Goal: Task Accomplishment & Management: Use online tool/utility

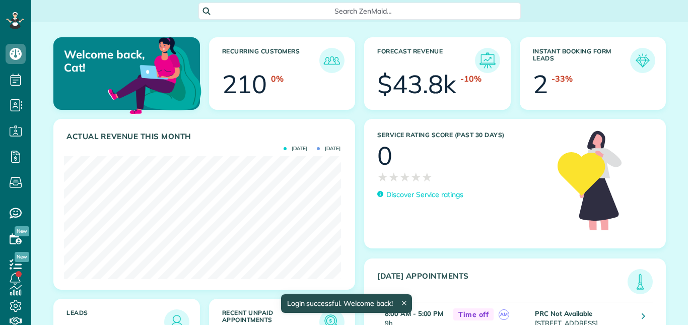
scroll to position [123, 276]
click at [16, 277] on icon at bounding box center [15, 278] width 20 height 20
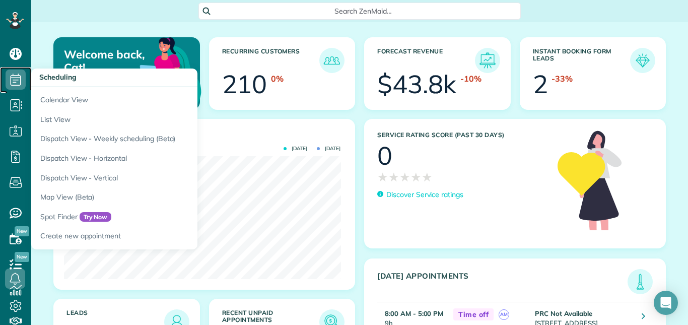
click at [18, 77] on icon at bounding box center [16, 79] width 20 height 20
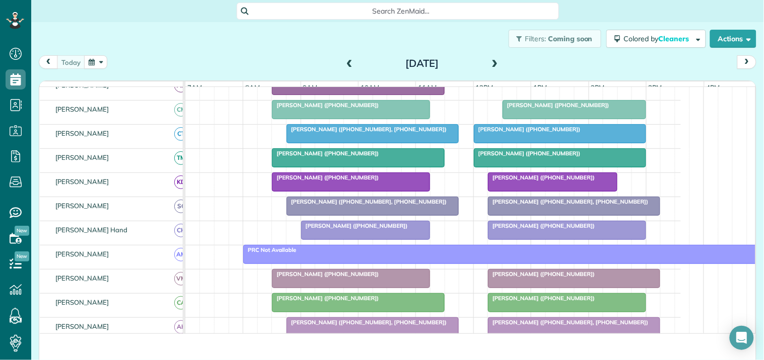
scroll to position [151, 0]
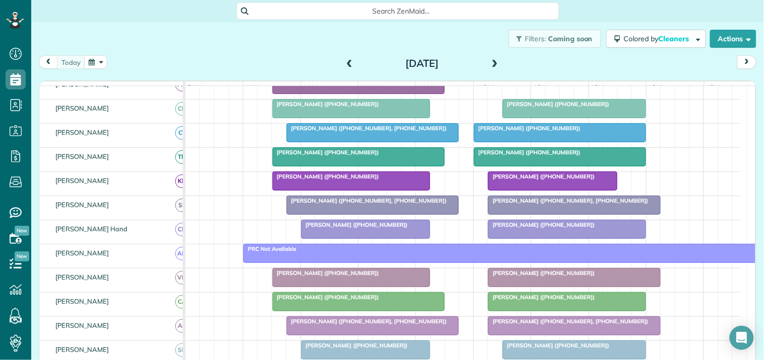
drag, startPoint x: 448, startPoint y: 1, endPoint x: 262, endPoint y: 51, distance: 193.4
click at [262, 51] on div "Filters: Coming soon Colored by Cleaners Color by Cleaner Color by Team Color b…" at bounding box center [397, 38] width 732 height 33
click at [489, 62] on span at bounding box center [494, 63] width 11 height 9
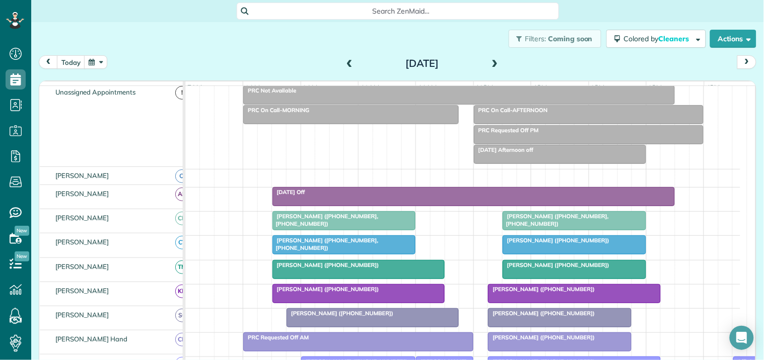
scroll to position [39, 0]
click at [490, 63] on span at bounding box center [494, 63] width 11 height 9
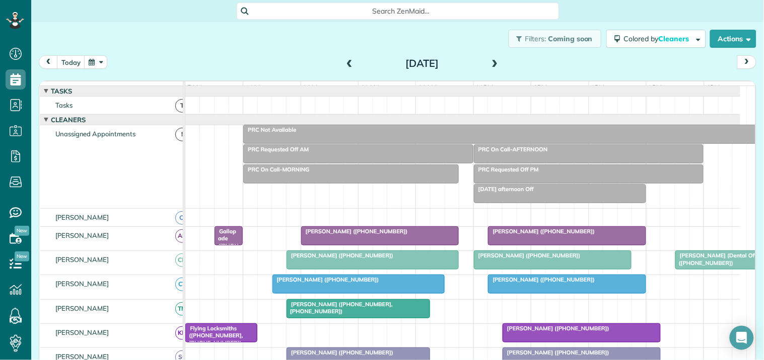
scroll to position [223, 0]
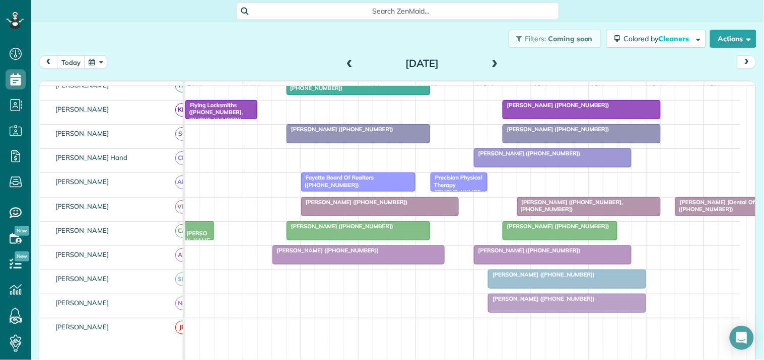
click at [490, 62] on span at bounding box center [494, 63] width 11 height 9
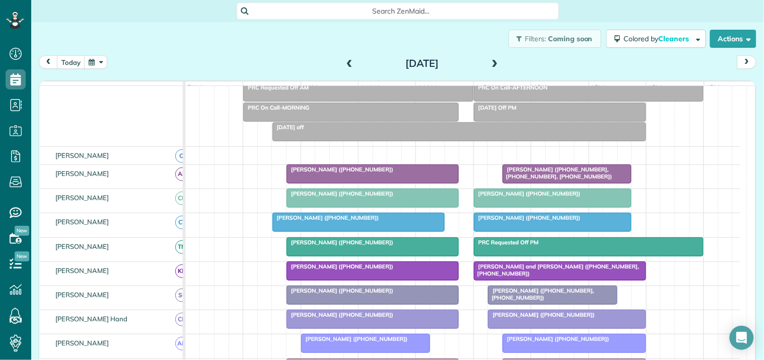
scroll to position [56, 0]
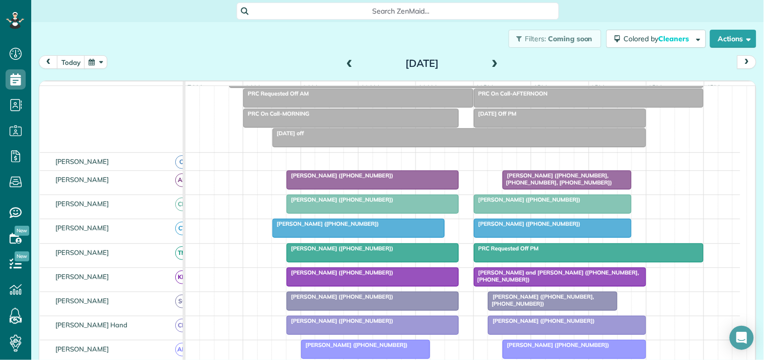
click at [94, 58] on button "button" at bounding box center [95, 62] width 23 height 14
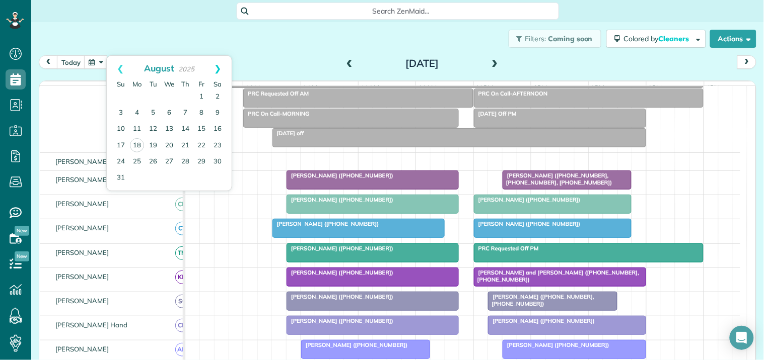
click at [217, 65] on link "Next" at bounding box center [218, 68] width 28 height 25
click at [134, 93] on link "1" at bounding box center [137, 97] width 16 height 16
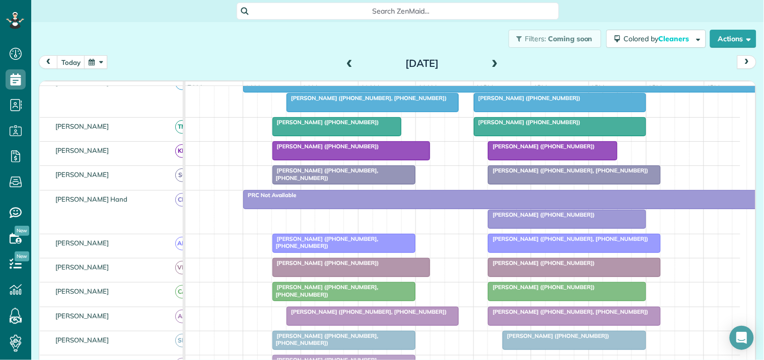
scroll to position [223, 0]
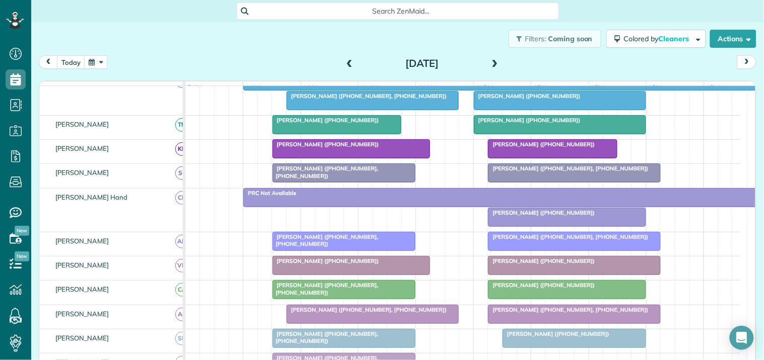
click at [459, 207] on div at bounding box center [502, 198] width 516 height 18
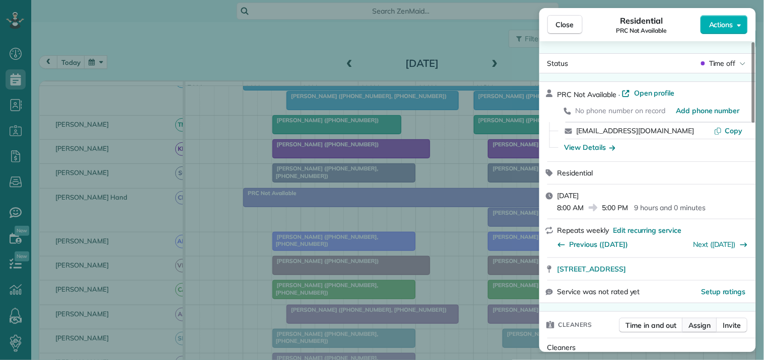
click at [687, 324] on span "Assign" at bounding box center [700, 326] width 22 height 10
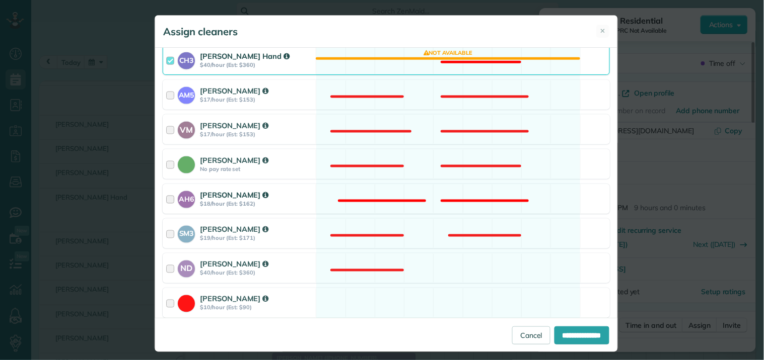
scroll to position [335, 0]
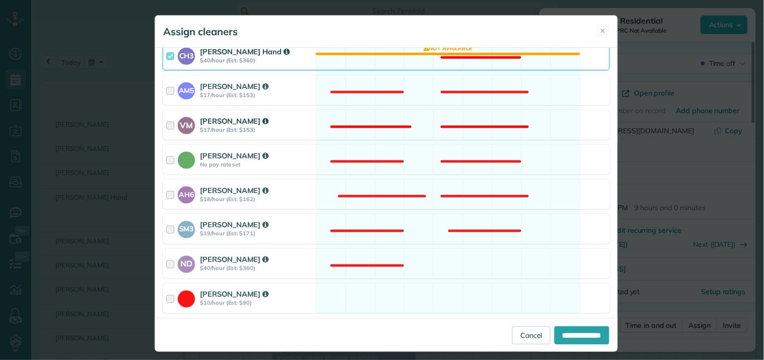
click at [417, 117] on div "VM Victoria Minix $17/hour (Est: $153) Not available" at bounding box center [386, 125] width 447 height 30
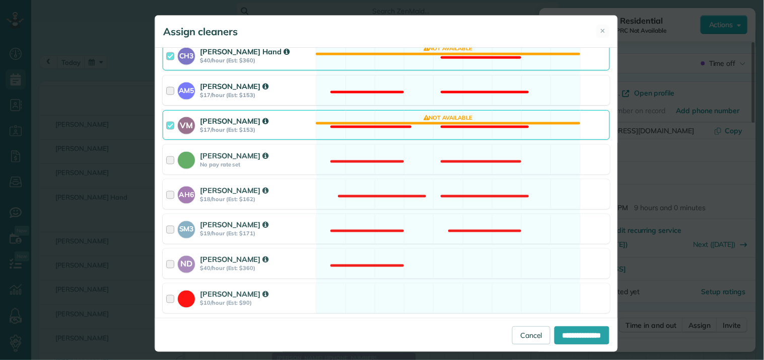
click at [425, 84] on div "AM5 Amanda Minix $17/hour (Est: $153) Not available" at bounding box center [386, 90] width 447 height 30
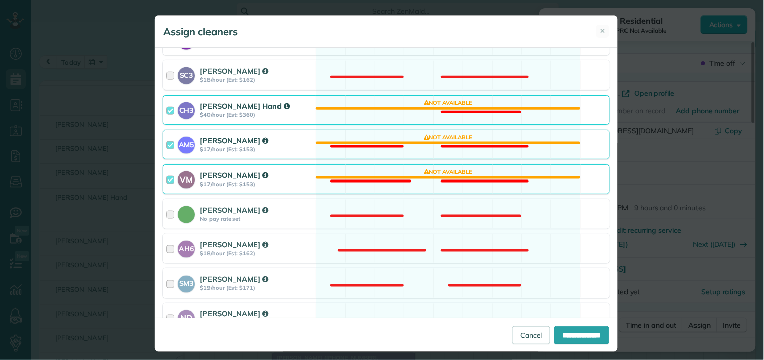
scroll to position [223, 0]
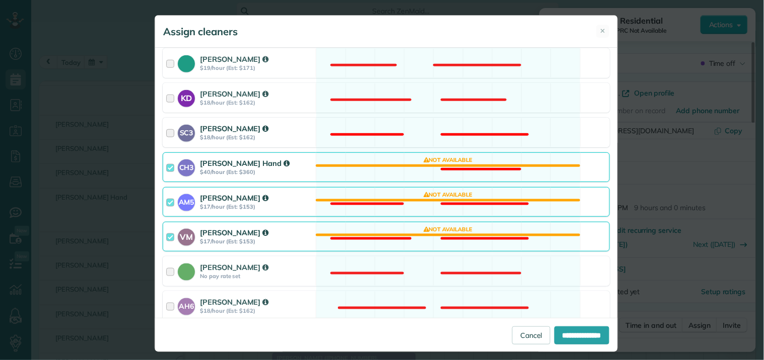
click at [410, 123] on div "SC3 Stephanie Cruz $18/hour (Est: $162) Not available" at bounding box center [386, 133] width 447 height 30
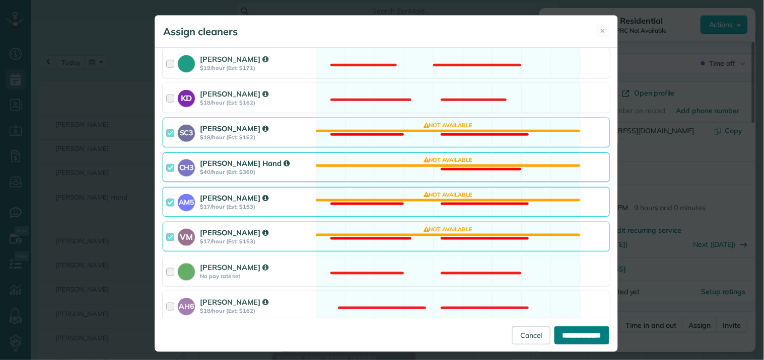
click at [569, 324] on input "**********" at bounding box center [581, 336] width 55 height 18
type input "**********"
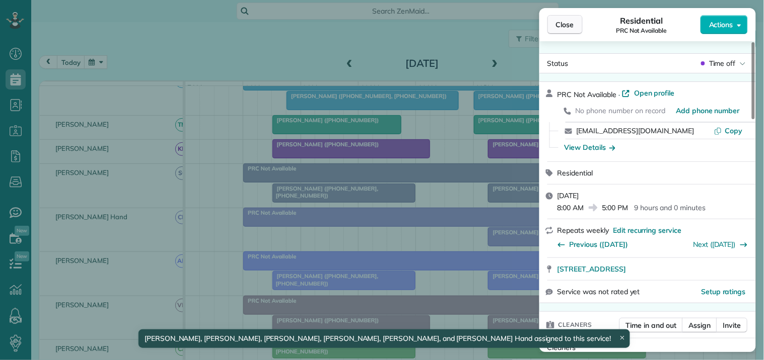
click at [561, 25] on span "Close" at bounding box center [565, 25] width 18 height 10
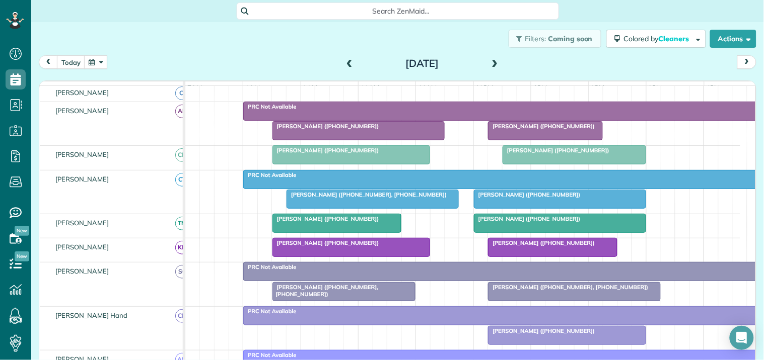
scroll to position [112, 0]
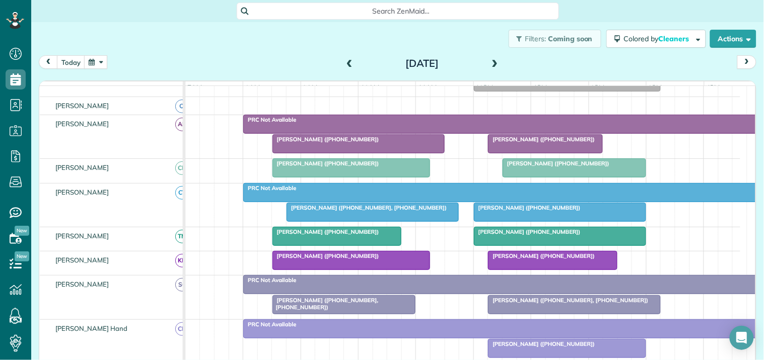
click at [259, 46] on div "Filters: Coming soon Colored by Cleaners Color by Cleaner Color by Team Color b…" at bounding box center [397, 38] width 732 height 33
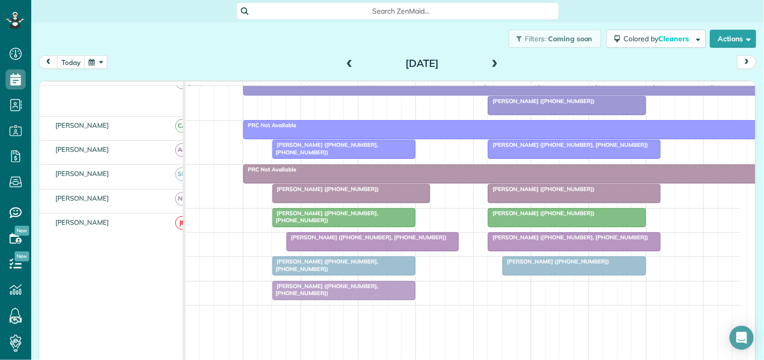
scroll to position [355, 0]
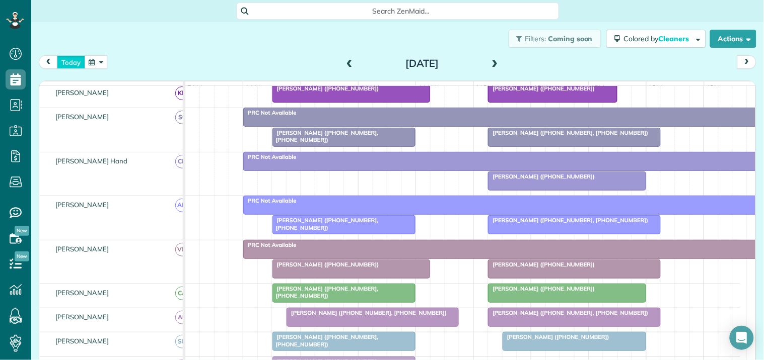
click at [80, 61] on button "today" at bounding box center [71, 62] width 28 height 14
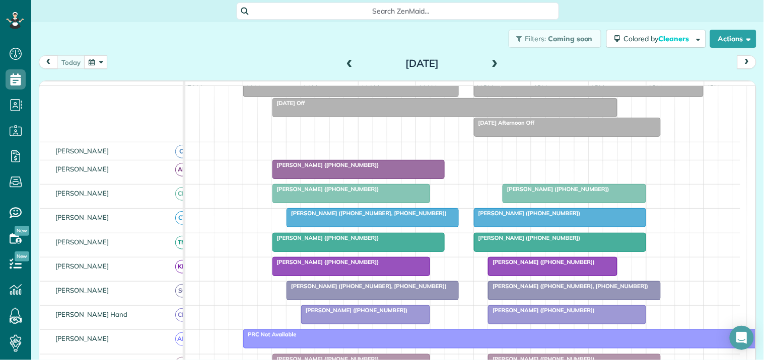
click at [556, 203] on div at bounding box center [574, 194] width 142 height 18
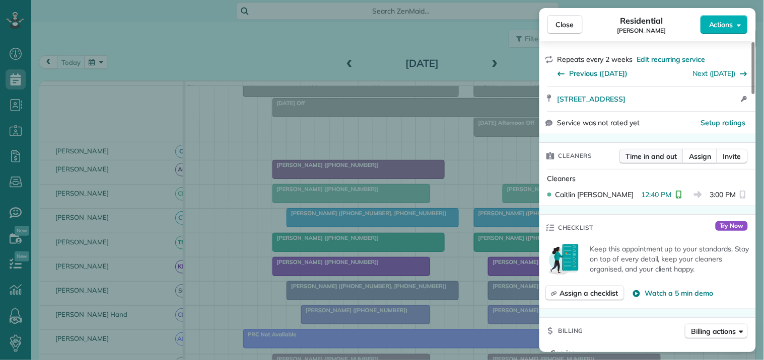
click at [644, 154] on span "Time in and out" at bounding box center [651, 156] width 51 height 10
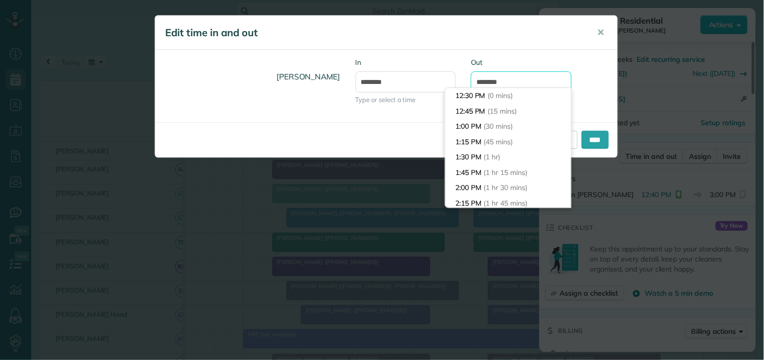
click at [502, 91] on body "Dashboard Scheduling Calendar View List View Dispatch View - Weekly scheduling …" at bounding box center [382, 180] width 764 height 360
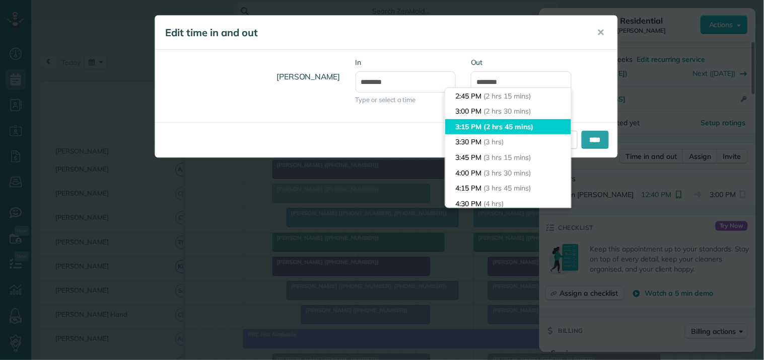
type input "*******"
click at [479, 123] on body "Dashboard Scheduling Calendar View List View Dispatch View - Weekly scheduling …" at bounding box center [382, 180] width 764 height 360
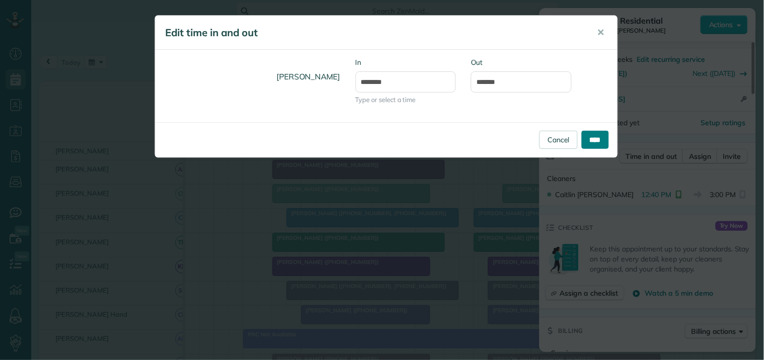
click at [589, 139] on input "****" at bounding box center [594, 140] width 27 height 18
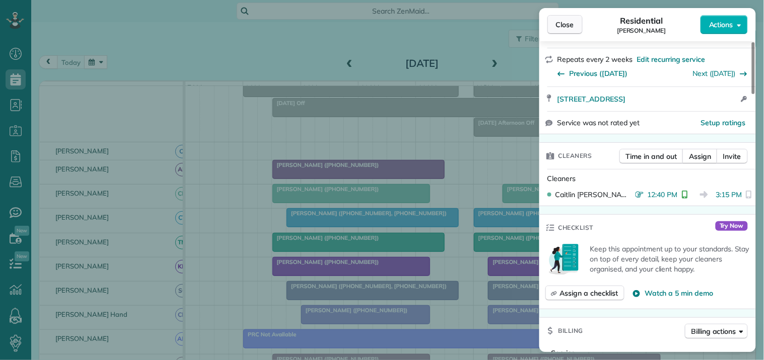
click at [559, 26] on span "Close" at bounding box center [565, 25] width 18 height 10
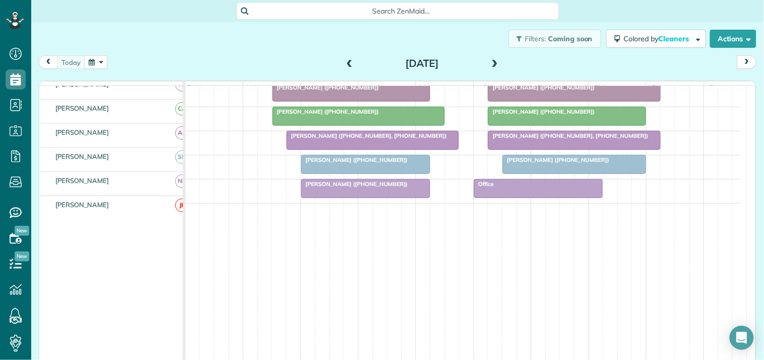
click at [359, 115] on div "Anthony Stange (+17706390907)" at bounding box center [358, 111] width 166 height 7
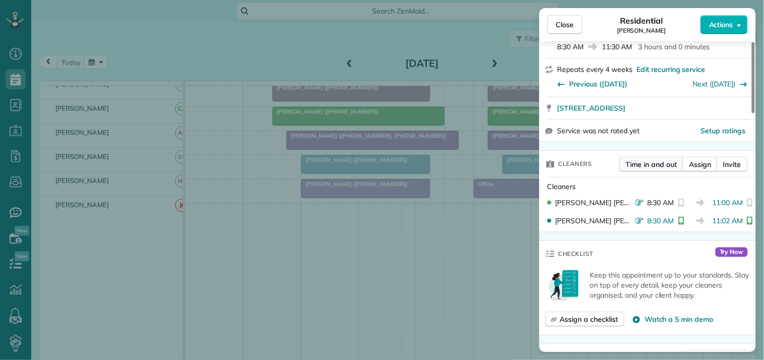
click at [647, 160] on span "Time in and out" at bounding box center [651, 165] width 51 height 10
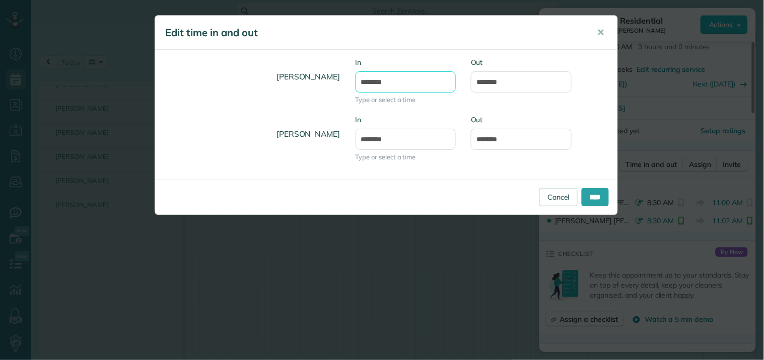
click at [411, 76] on input "*******" at bounding box center [405, 81] width 101 height 21
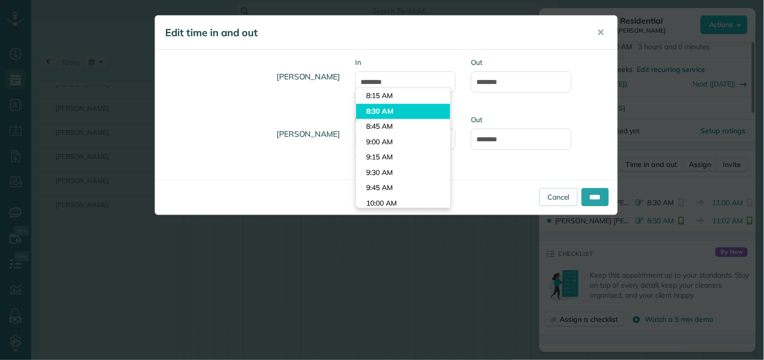
type input "*******"
click at [390, 114] on body "Dashboard Scheduling Calendar View List View Dispatch View - Weekly scheduling …" at bounding box center [382, 180] width 764 height 360
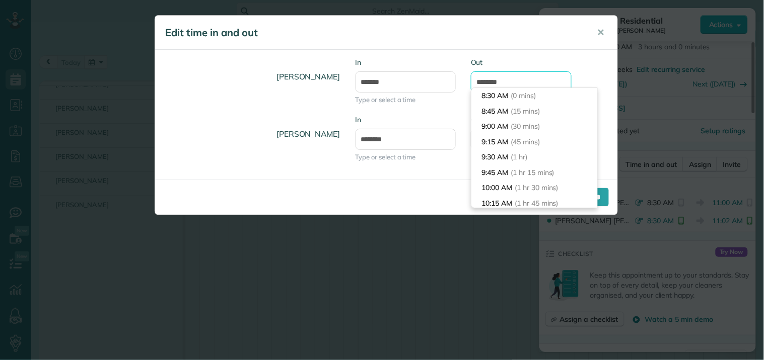
click at [517, 80] on input "********" at bounding box center [521, 81] width 101 height 21
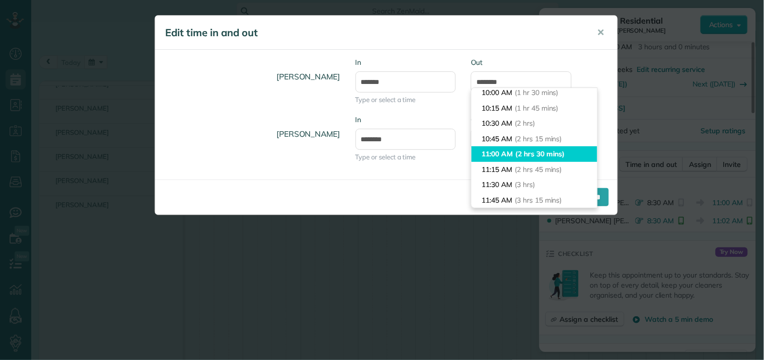
click at [505, 152] on li "11:00 AM (2 hrs 30 mins)" at bounding box center [534, 154] width 126 height 16
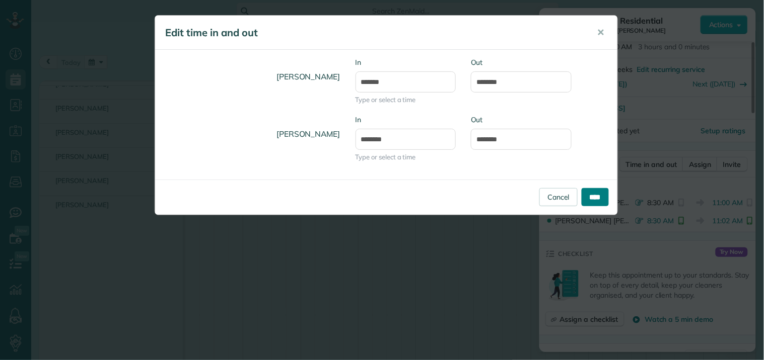
click at [589, 198] on input "****" at bounding box center [594, 197] width 27 height 18
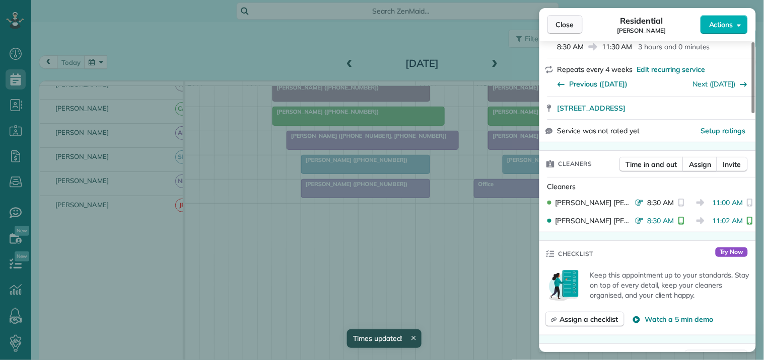
click at [564, 26] on span "Close" at bounding box center [565, 25] width 18 height 10
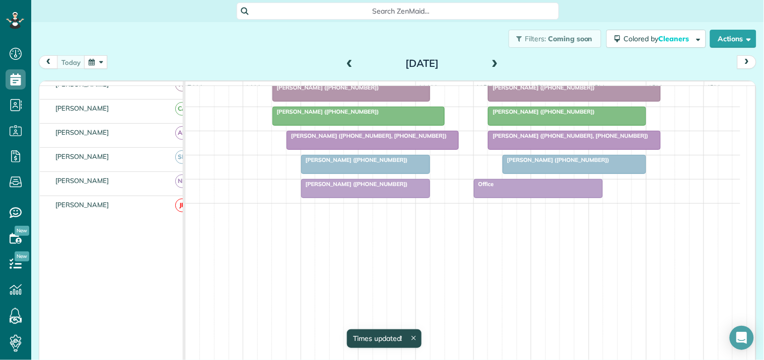
click at [536, 187] on div "Office" at bounding box center [538, 184] width 123 height 7
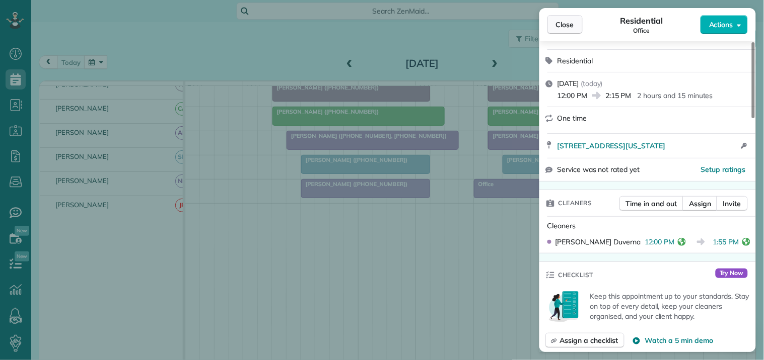
click at [571, 21] on span "Close" at bounding box center [565, 25] width 18 height 10
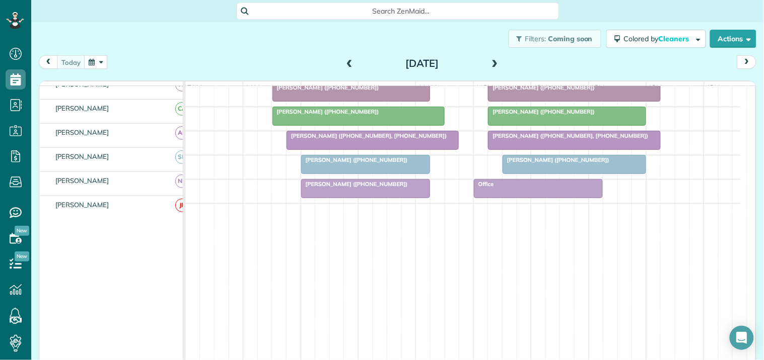
click at [558, 161] on span "Scarlett Parks (+14049150021)" at bounding box center [556, 160] width 108 height 7
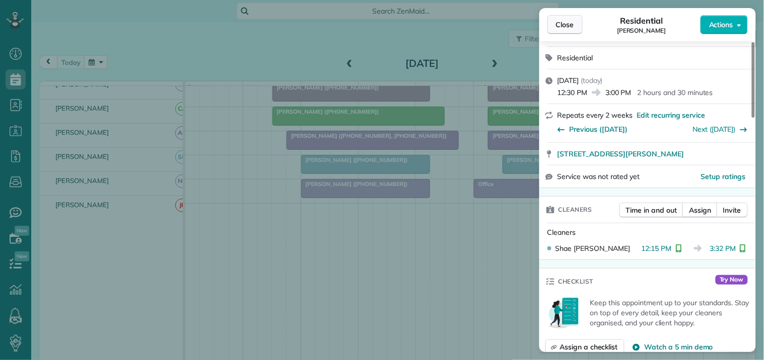
click at [575, 18] on button "Close" at bounding box center [564, 24] width 35 height 19
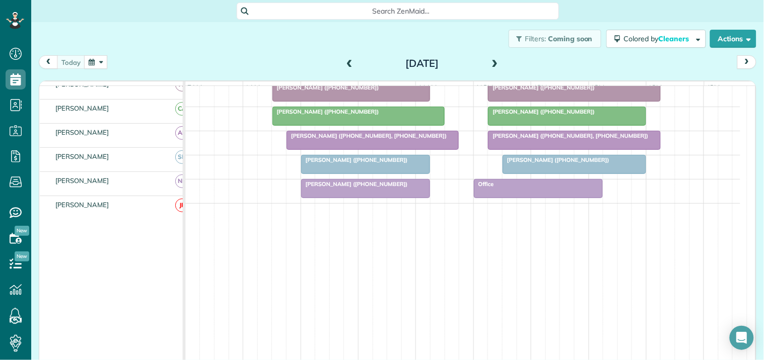
click at [541, 141] on div at bounding box center [573, 140] width 171 height 18
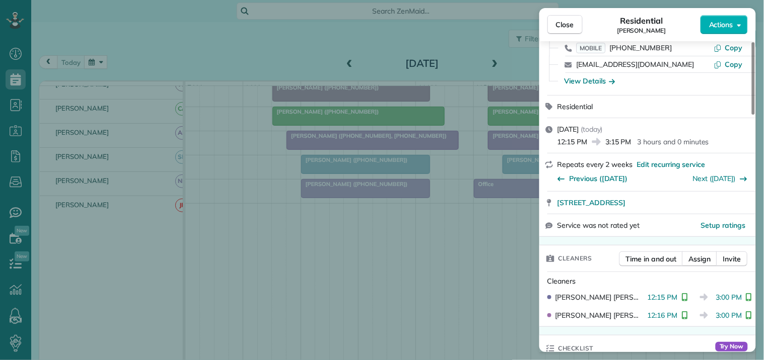
scroll to position [112, 0]
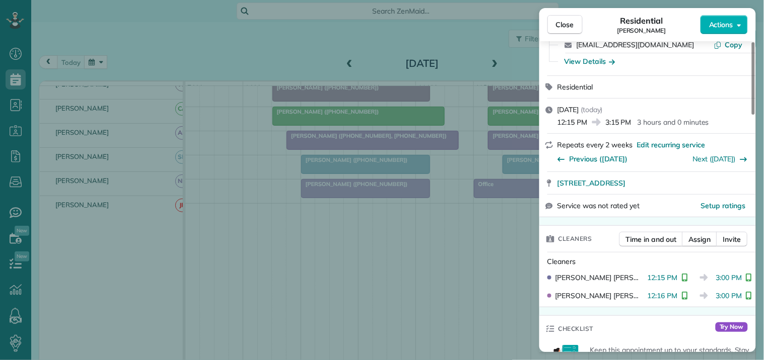
click at [567, 14] on div "Close Residential Debbie Wrege Actions" at bounding box center [647, 24] width 216 height 33
click at [564, 25] on span "Close" at bounding box center [565, 25] width 18 height 10
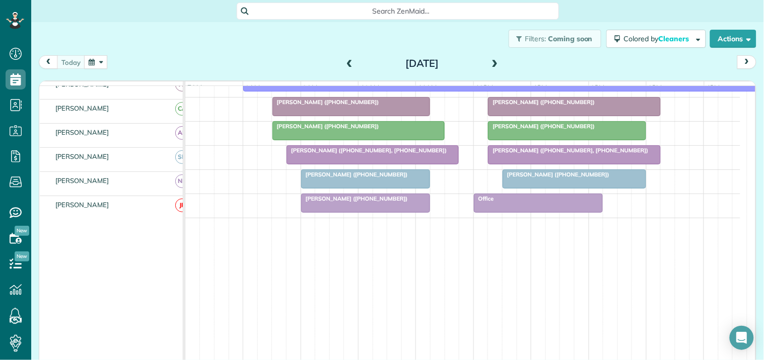
scroll to position [290, 0]
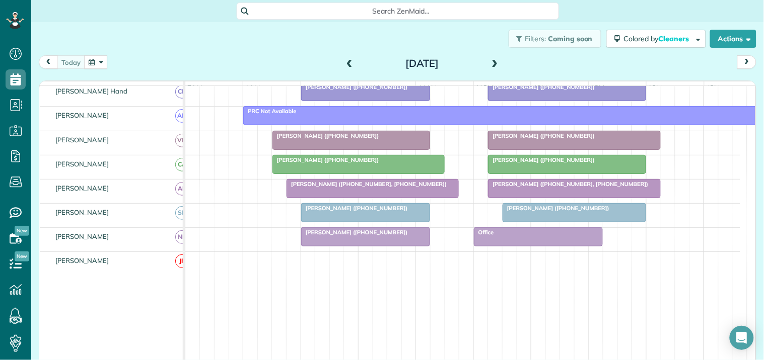
click at [556, 164] on span "Jessica Crowder (+14344267196)" at bounding box center [541, 160] width 108 height 7
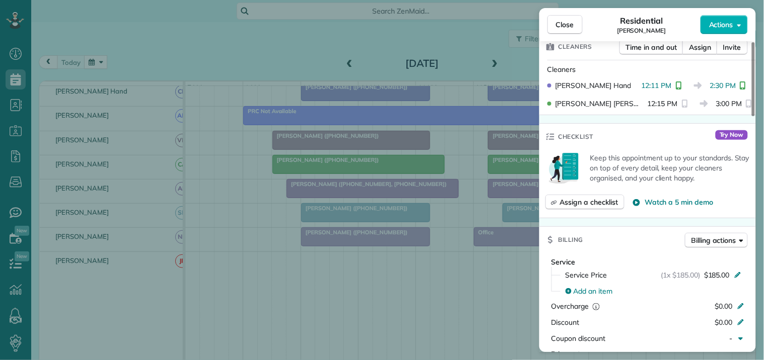
scroll to position [279, 0]
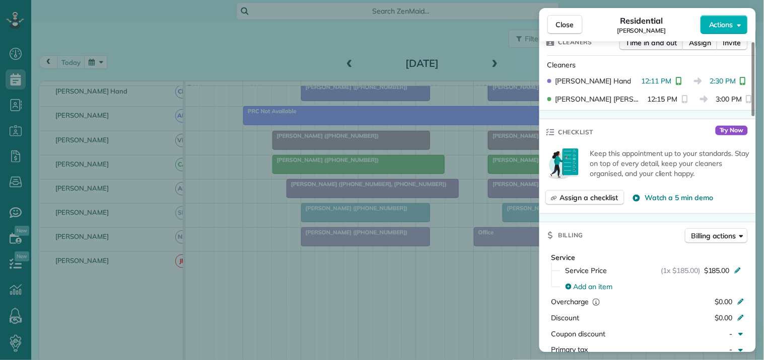
click at [656, 44] on span "Time in and out" at bounding box center [651, 43] width 51 height 10
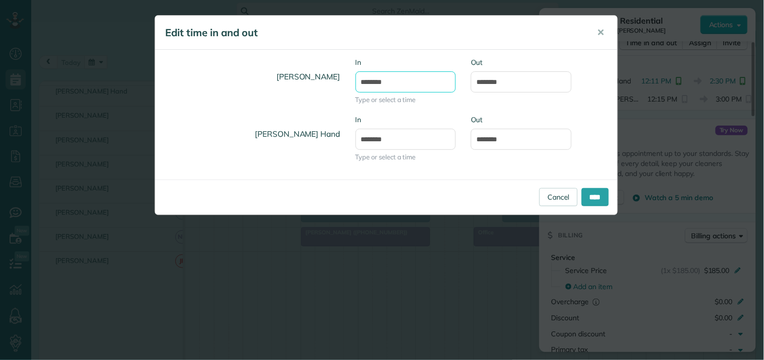
click at [403, 73] on input "********" at bounding box center [405, 81] width 101 height 21
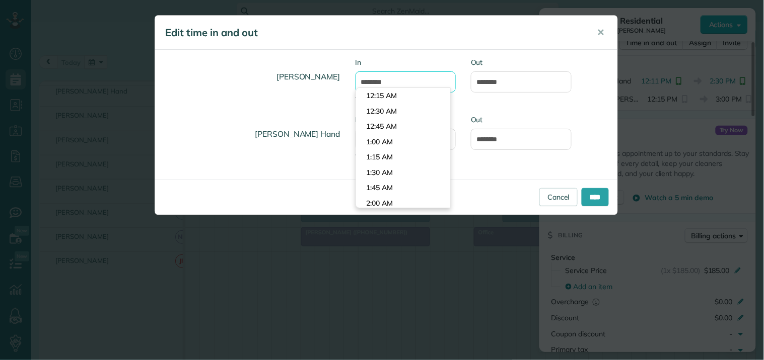
scroll to position [722, 0]
type input "********"
click at [394, 96] on body "Dashboard Scheduling Calendar View List View Dispatch View - Weekly scheduling …" at bounding box center [382, 180] width 764 height 360
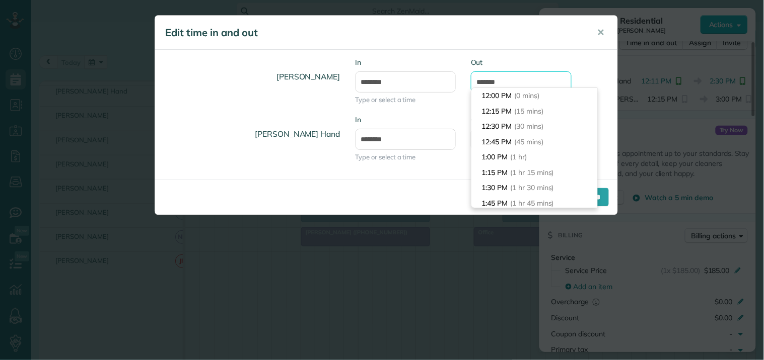
click at [515, 77] on input "*******" at bounding box center [521, 81] width 101 height 21
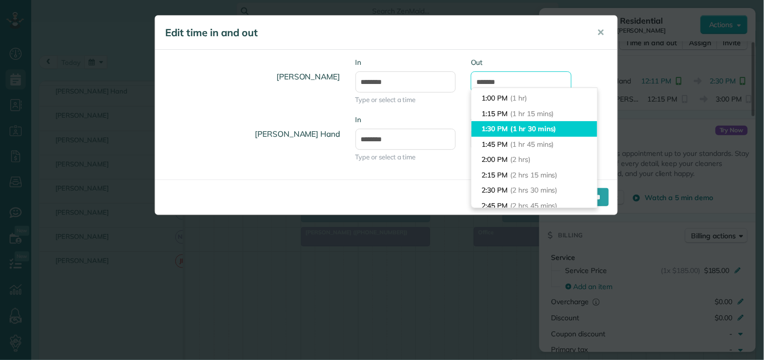
scroll to position [57, 0]
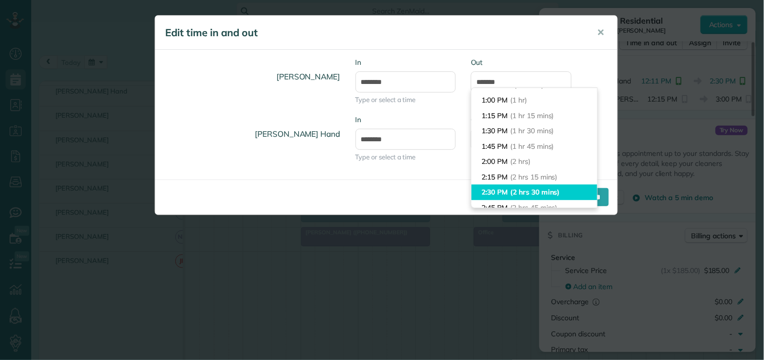
type input "*******"
click at [503, 194] on li "2:30 PM (2 hrs 30 mins)" at bounding box center [534, 193] width 126 height 16
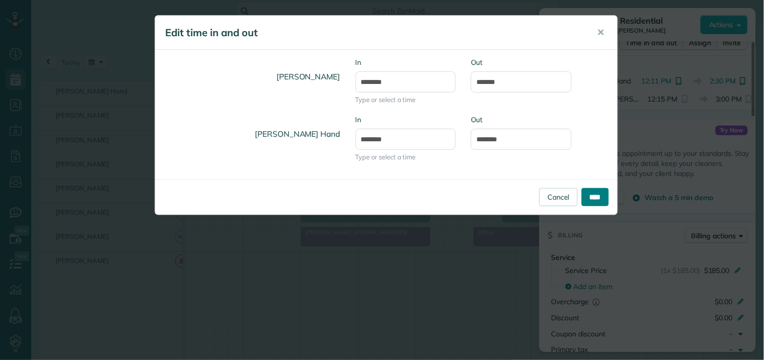
click at [594, 193] on input "****" at bounding box center [594, 197] width 27 height 18
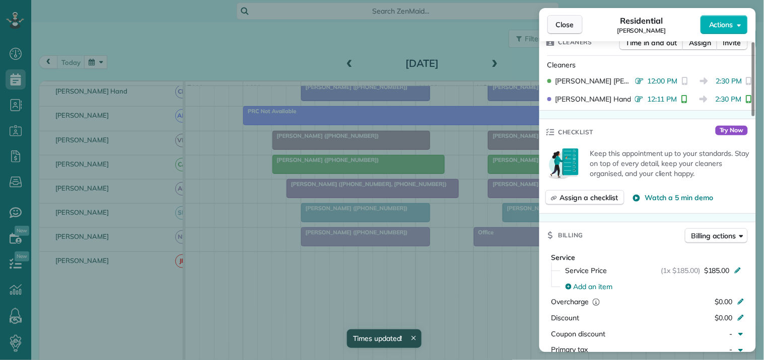
click at [567, 31] on button "Close" at bounding box center [564, 24] width 35 height 19
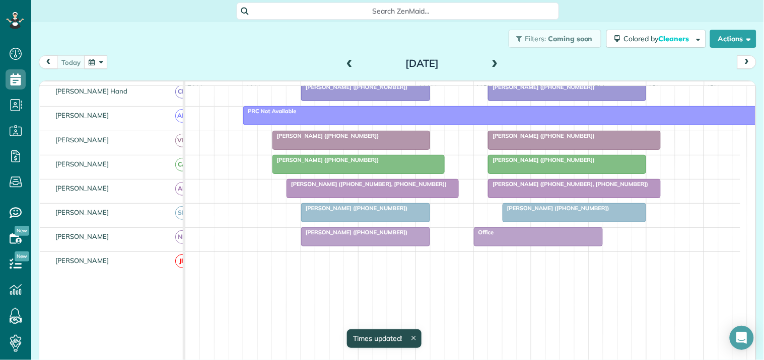
click at [548, 149] on div at bounding box center [573, 140] width 171 height 18
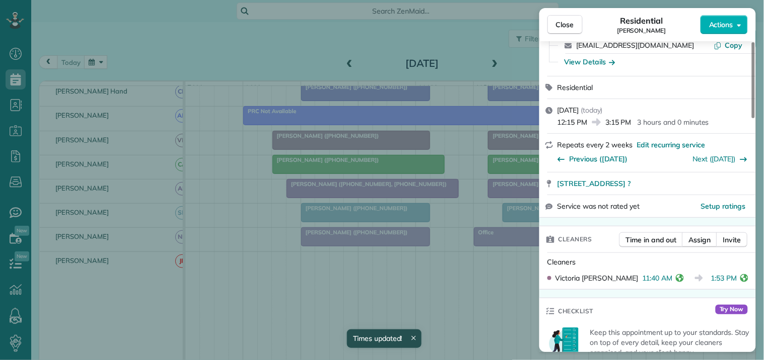
scroll to position [112, 0]
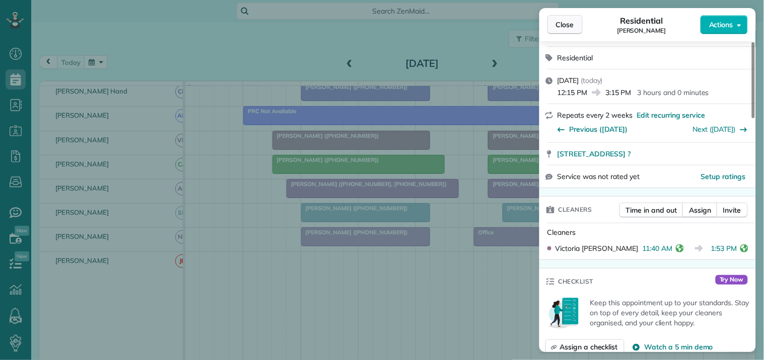
click at [570, 25] on span "Close" at bounding box center [565, 25] width 18 height 10
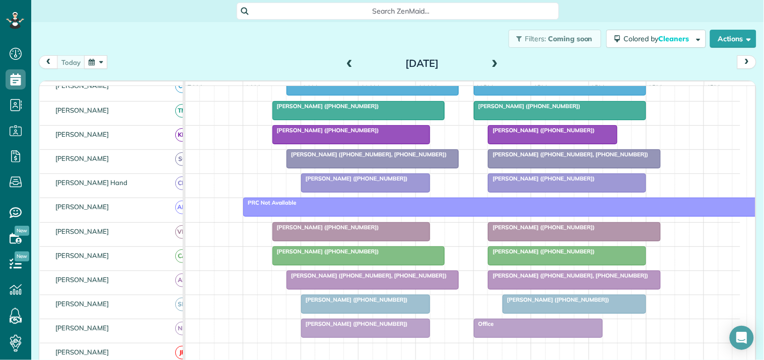
scroll to position [178, 0]
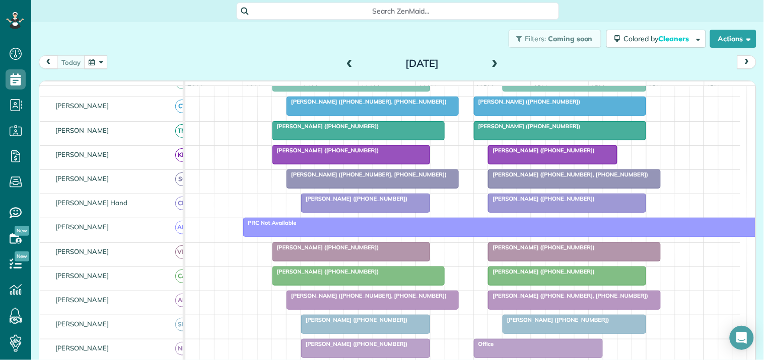
click at [544, 154] on span "Carrie Summers (+16785963075)" at bounding box center [541, 150] width 108 height 7
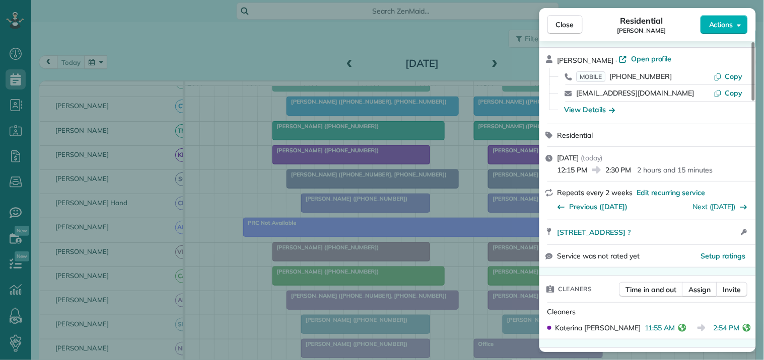
scroll to position [56, 0]
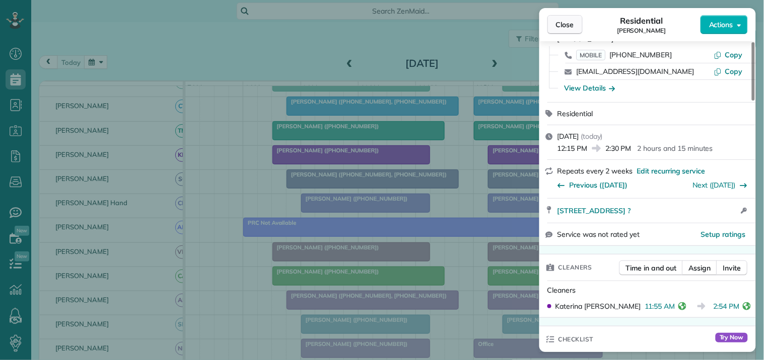
click at [569, 22] on span "Close" at bounding box center [565, 25] width 18 height 10
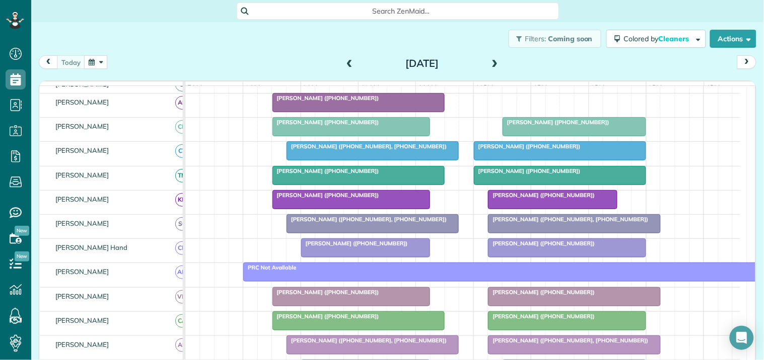
scroll to position [122, 0]
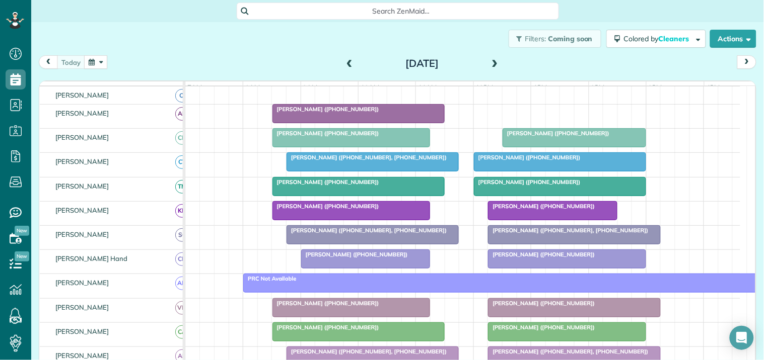
click at [555, 196] on div at bounding box center [559, 187] width 171 height 18
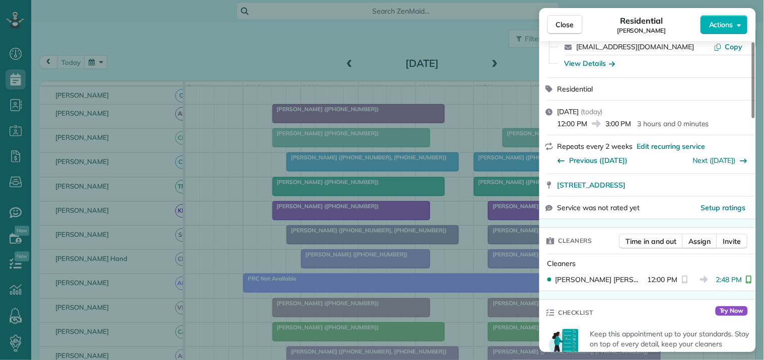
scroll to position [168, 0]
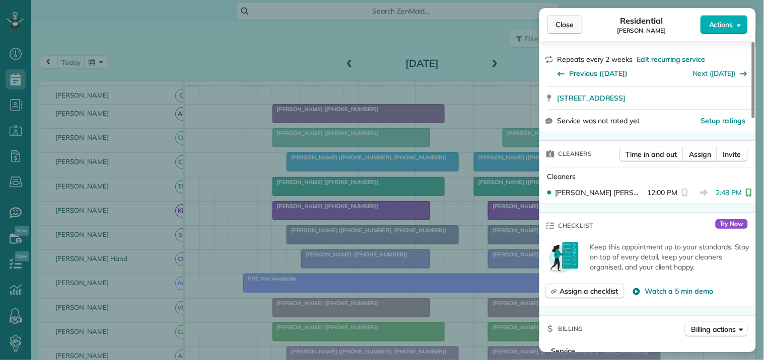
click at [555, 19] on button "Close" at bounding box center [564, 24] width 35 height 19
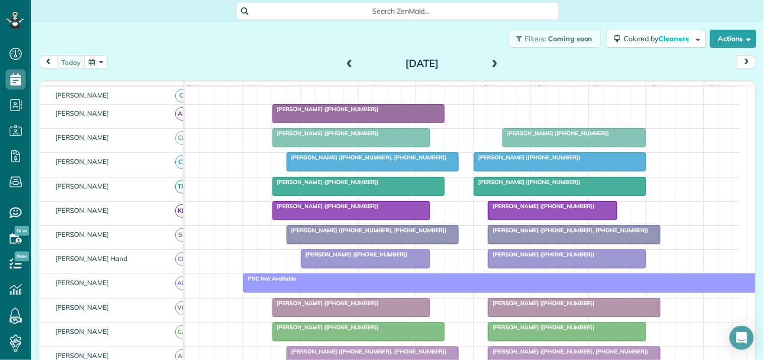
click at [530, 186] on span "Sharon Foley (+14043140543)" at bounding box center [527, 182] width 108 height 7
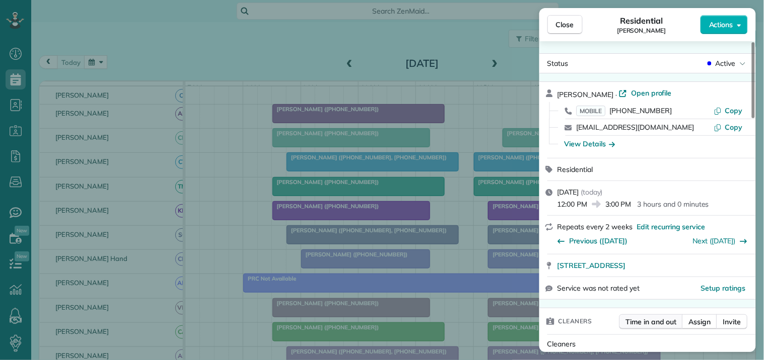
click at [648, 323] on span "Time in and out" at bounding box center [651, 322] width 51 height 10
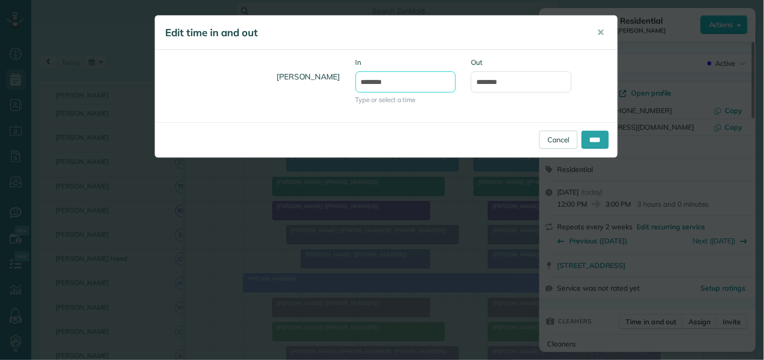
click at [401, 73] on input "********" at bounding box center [405, 81] width 101 height 21
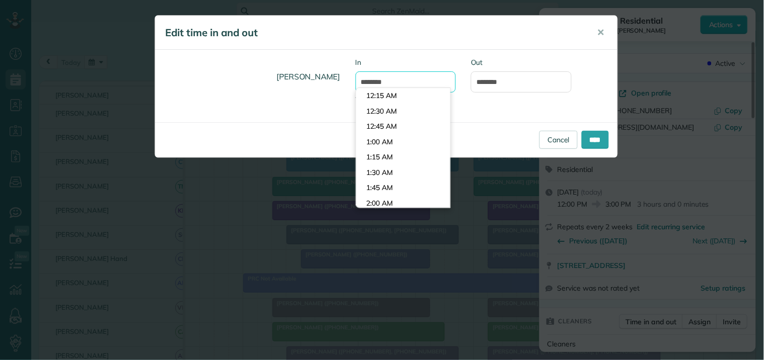
scroll to position [707, 0]
click at [393, 105] on li "12:00 PM" at bounding box center [403, 112] width 94 height 16
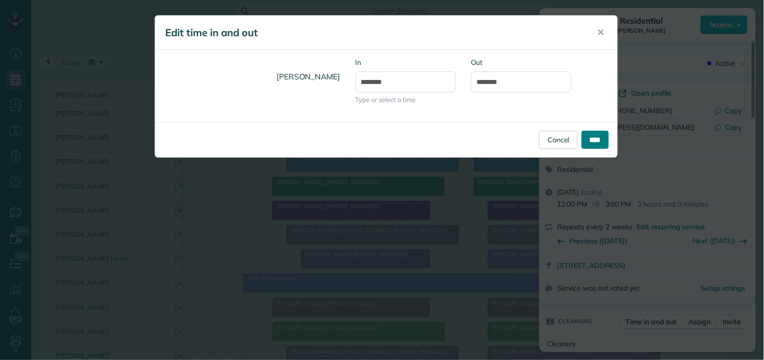
click at [592, 139] on input "****" at bounding box center [594, 140] width 27 height 18
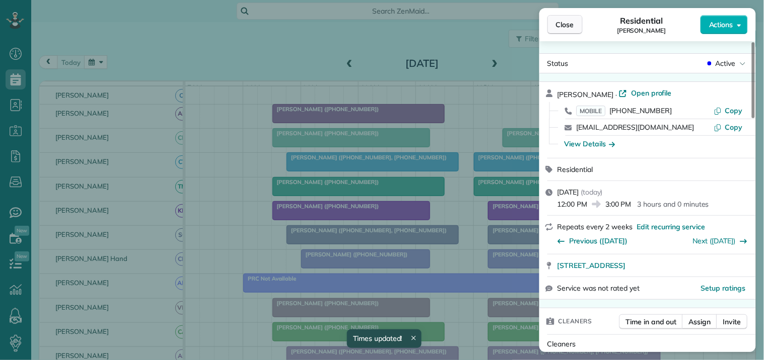
click at [571, 21] on span "Close" at bounding box center [565, 25] width 18 height 10
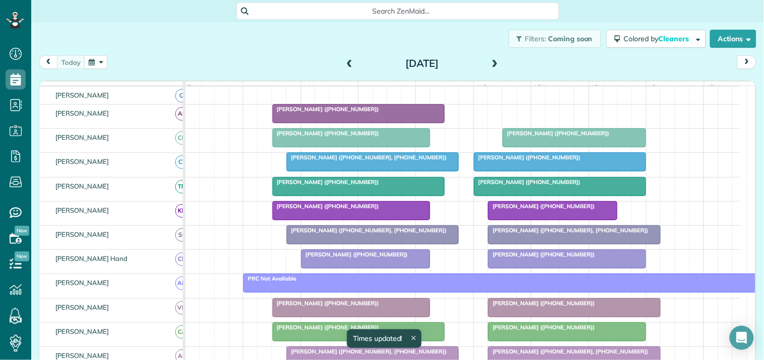
click at [539, 161] on span "Vicki Hale (+17704875109)" at bounding box center [527, 157] width 108 height 7
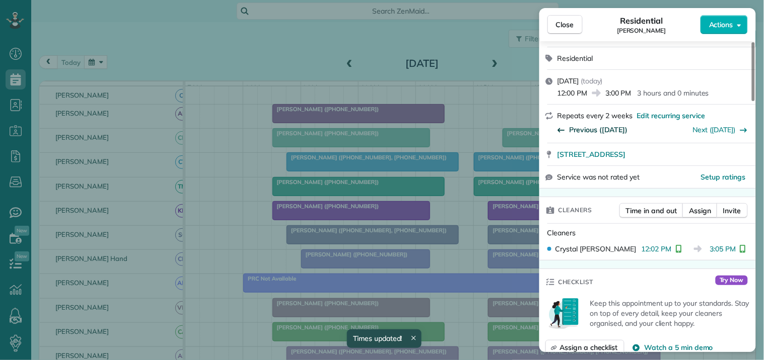
scroll to position [112, 0]
click at [567, 26] on span "Close" at bounding box center [565, 25] width 18 height 10
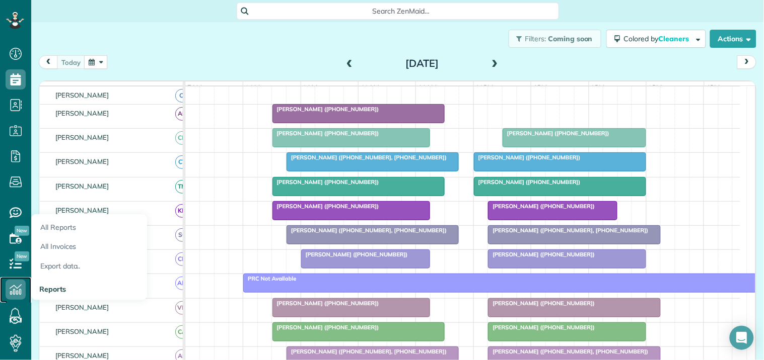
click at [21, 289] on icon at bounding box center [16, 290] width 20 height 20
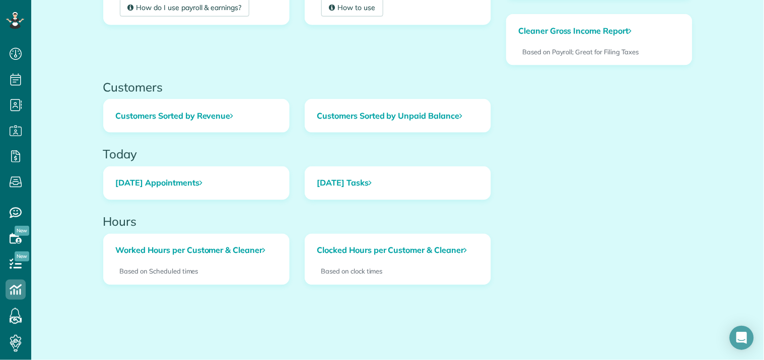
scroll to position [333, 0]
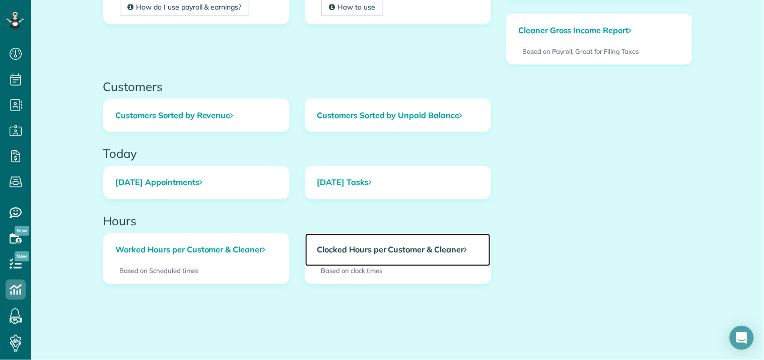
click at [380, 250] on link "Clocked Hours per Customer & Cleaner" at bounding box center [397, 250] width 185 height 33
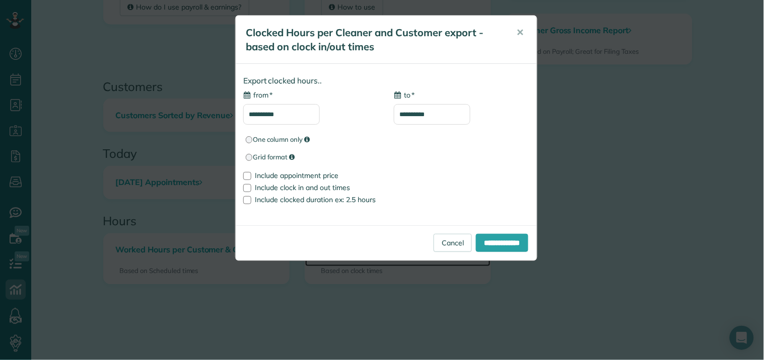
type input "**********"
click at [299, 114] on input "**********" at bounding box center [281, 114] width 77 height 21
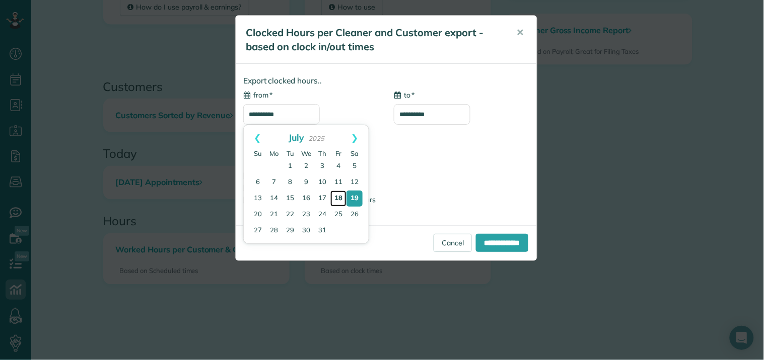
click at [338, 198] on link "18" at bounding box center [338, 199] width 16 height 16
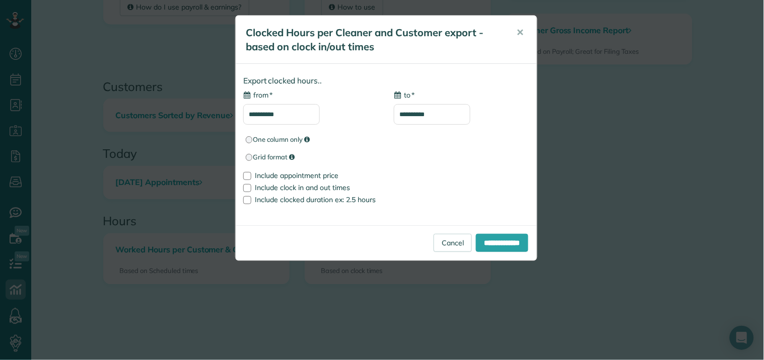
click at [297, 113] on input "**********" at bounding box center [281, 114] width 77 height 21
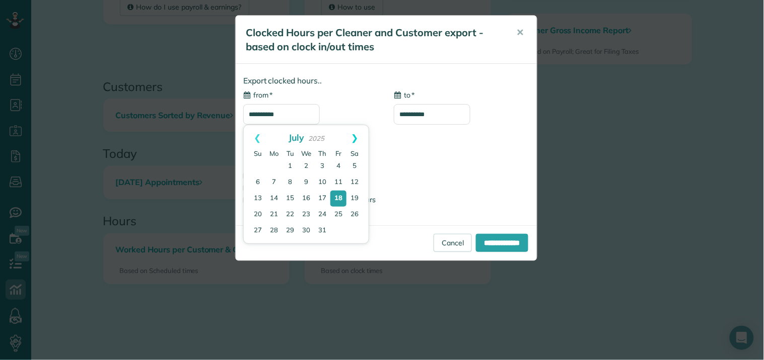
click at [357, 136] on link "Next" at bounding box center [355, 137] width 28 height 25
click at [273, 212] on link "18" at bounding box center [274, 215] width 14 height 14
type input "**********"
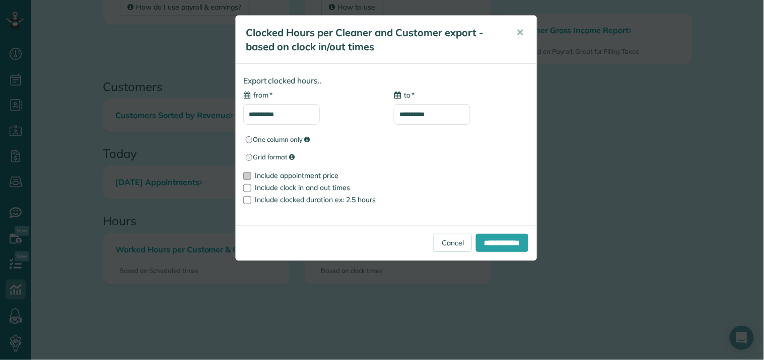
click at [248, 173] on div at bounding box center [247, 176] width 8 height 8
click at [498, 247] on input "**********" at bounding box center [502, 243] width 52 height 18
